Goal: Task Accomplishment & Management: Manage account settings

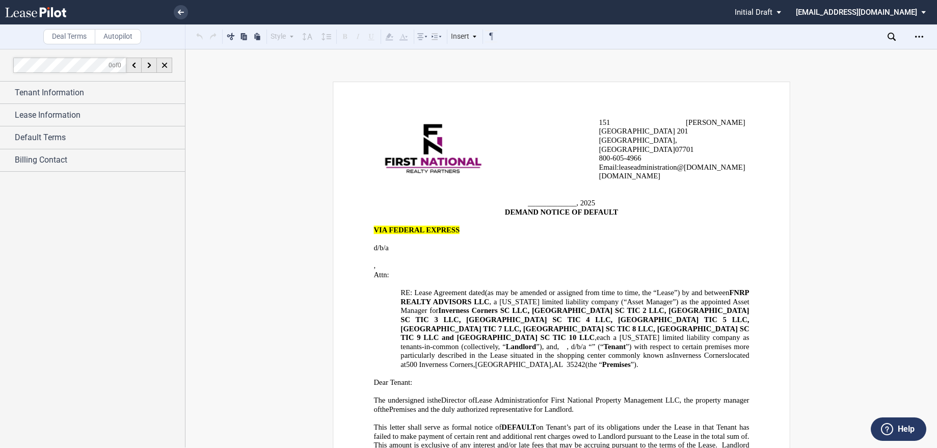
click at [550, 271] on p "Attn: ﻿ ﻿" at bounding box center [575, 275] width 349 height 9
click at [29, 205] on div at bounding box center [92, 248] width 185 height 399
click at [32, 14] on use at bounding box center [35, 12] width 61 height 10
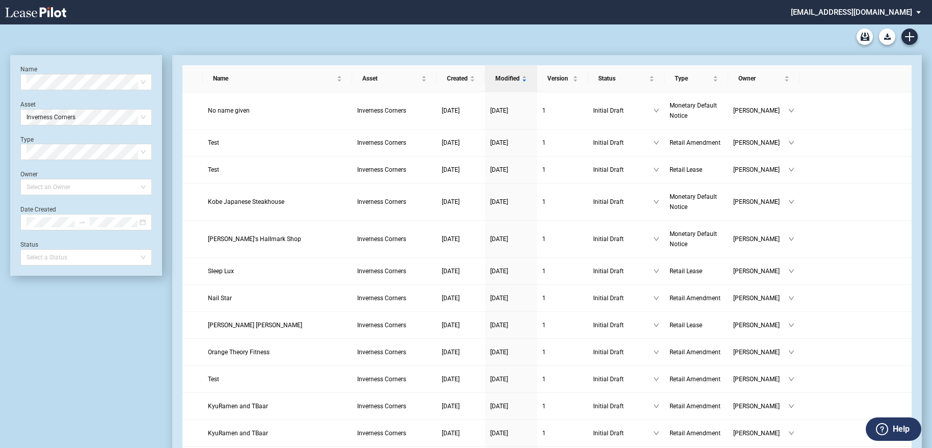
click at [920, 10] on md-select "gbradford@greenpeakvp.com Admin Area Settings Sign Out" at bounding box center [860, 11] width 140 height 23
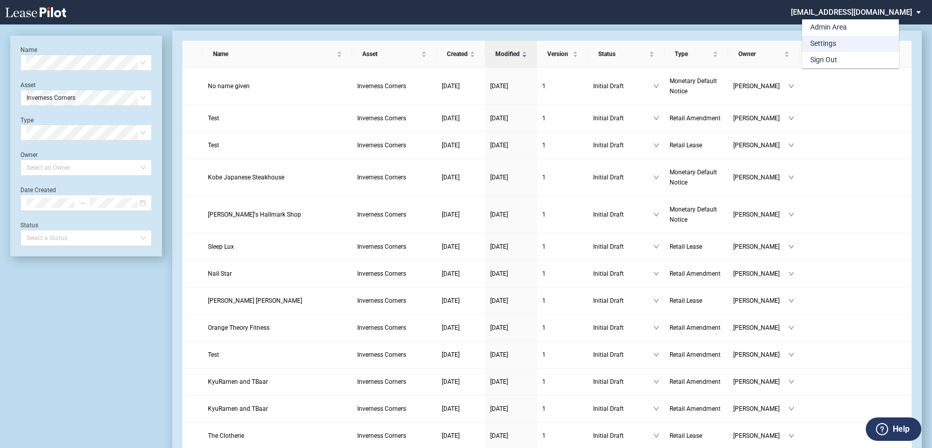
click at [848, 40] on md-option "Settings" at bounding box center [850, 44] width 97 height 16
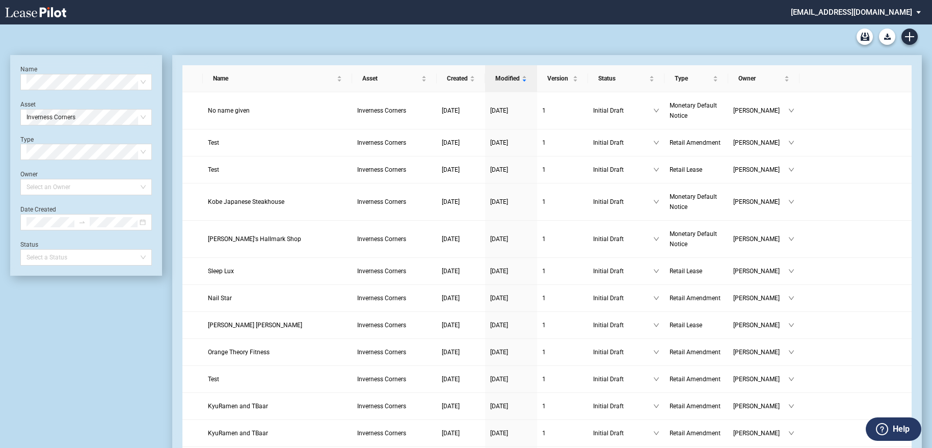
scroll to position [24, 0]
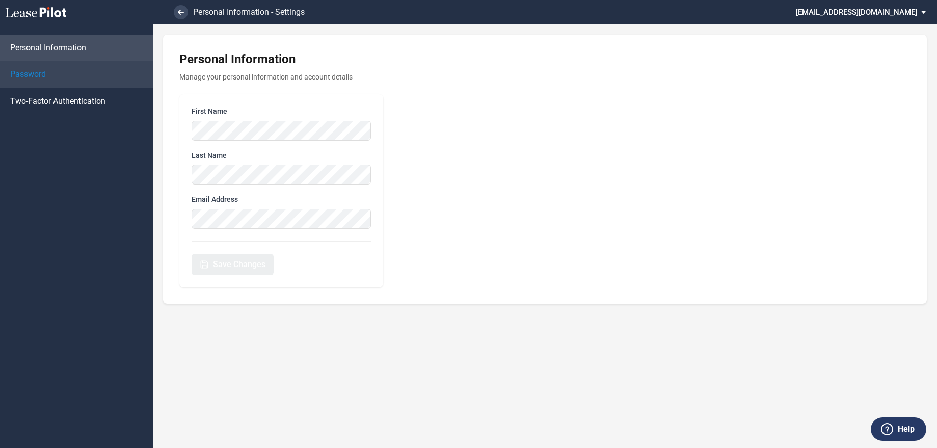
click at [39, 71] on span "Password" at bounding box center [28, 74] width 36 height 11
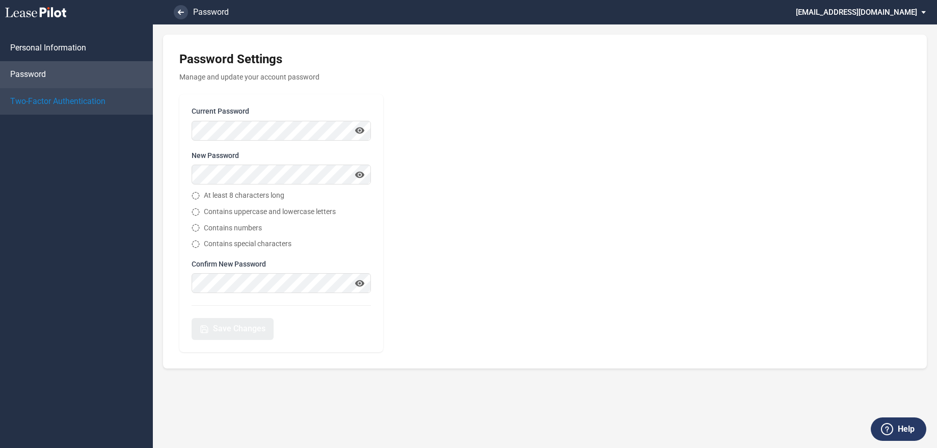
click at [34, 105] on span "Two-Factor Authentication" at bounding box center [57, 101] width 95 height 11
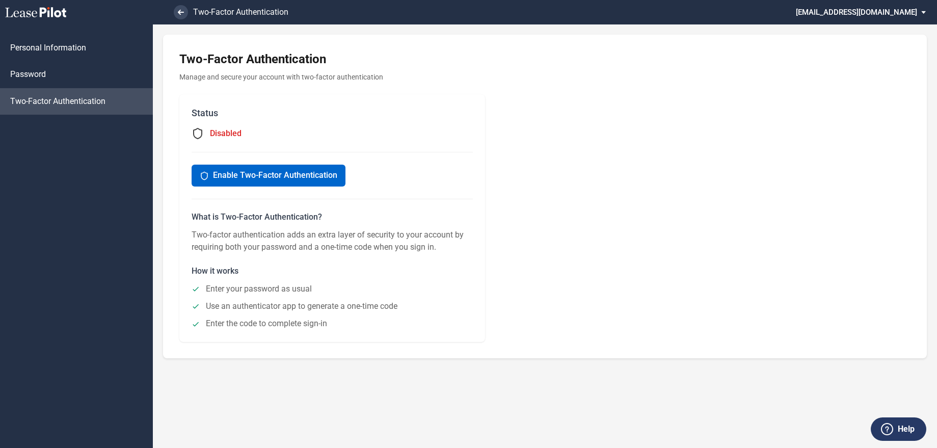
click at [902, 434] on label "Help" at bounding box center [906, 429] width 17 height 13
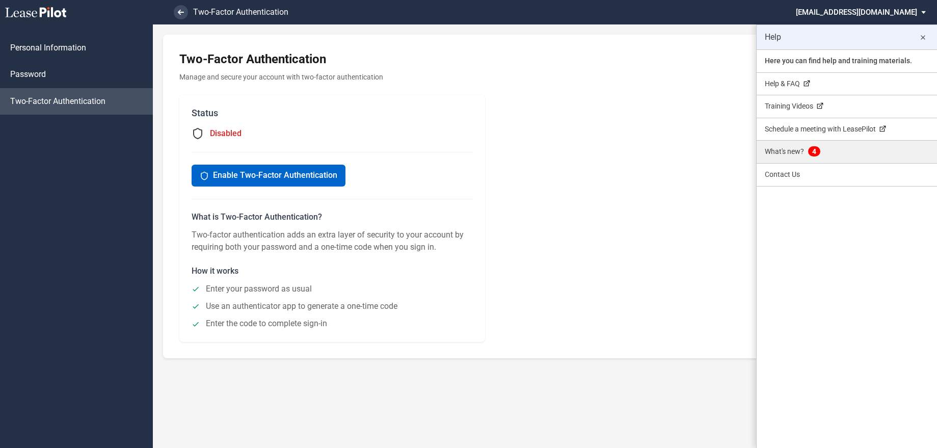
click at [801, 157] on link "What's new? 4" at bounding box center [847, 152] width 180 height 22
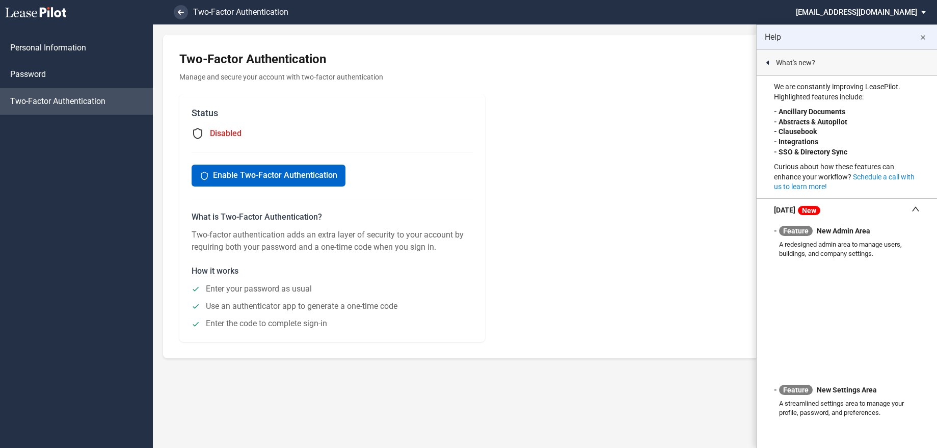
click at [924, 37] on md-icon "close" at bounding box center [923, 38] width 12 height 12
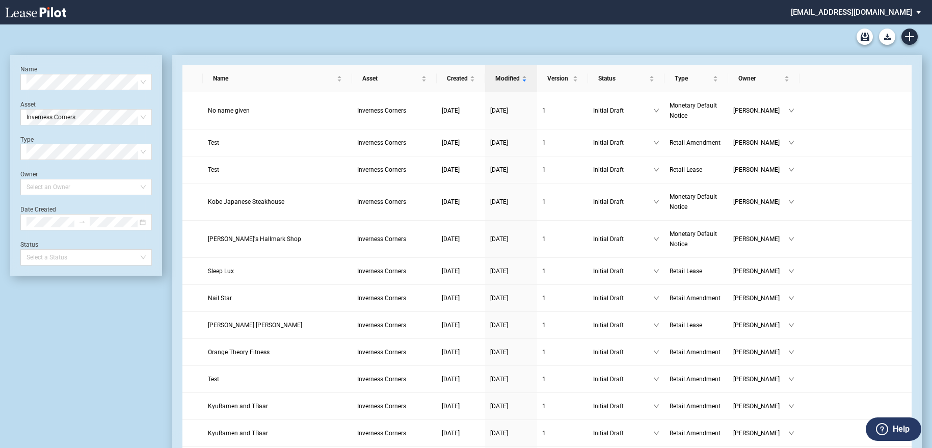
click at [901, 80] on th at bounding box center [856, 78] width 112 height 27
